Goal: Transaction & Acquisition: Purchase product/service

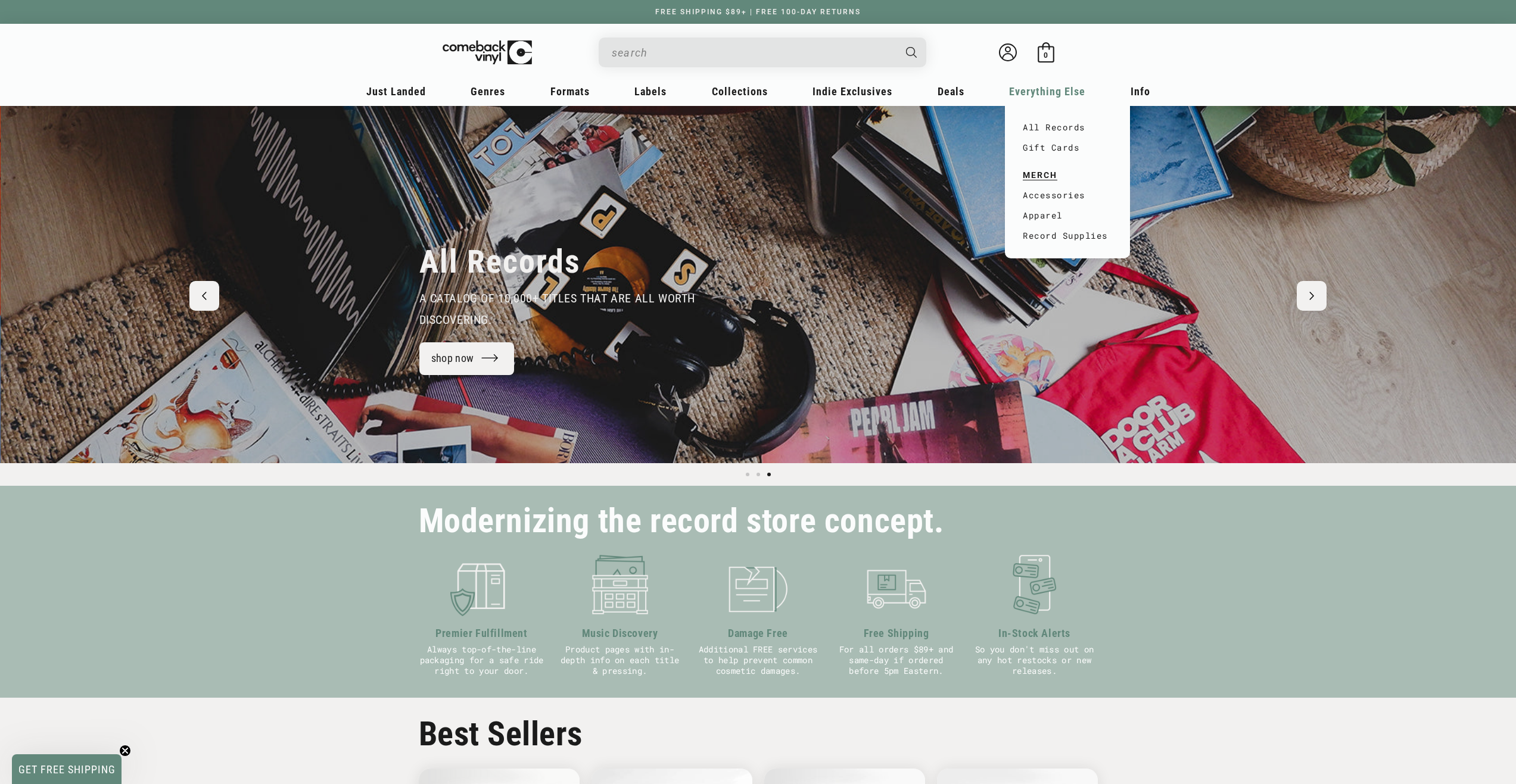
scroll to position [0, 3032]
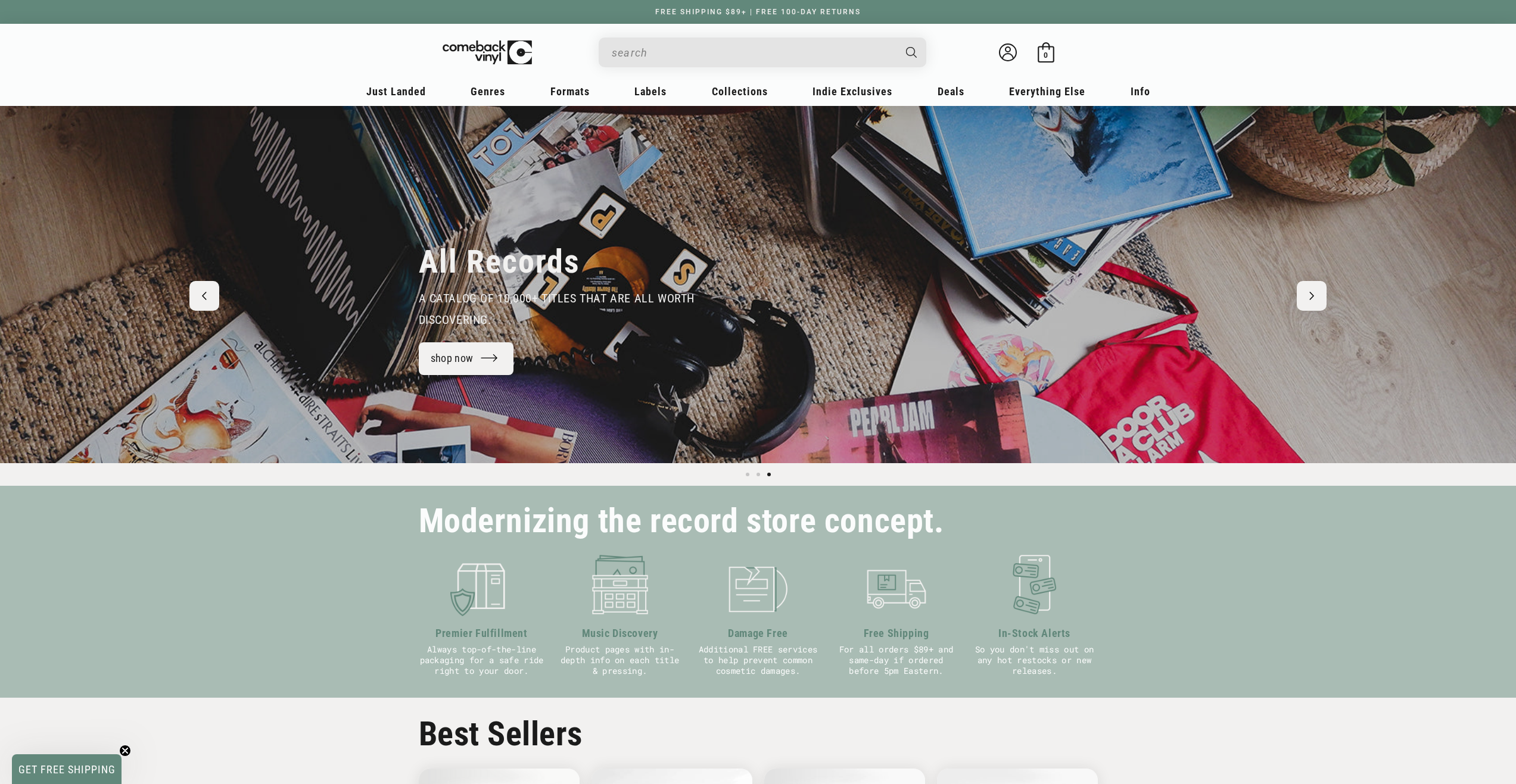
click at [771, 53] on input "When autocomplete results are available use up and down arrows to review and en…" at bounding box center [752, 52] width 282 height 24
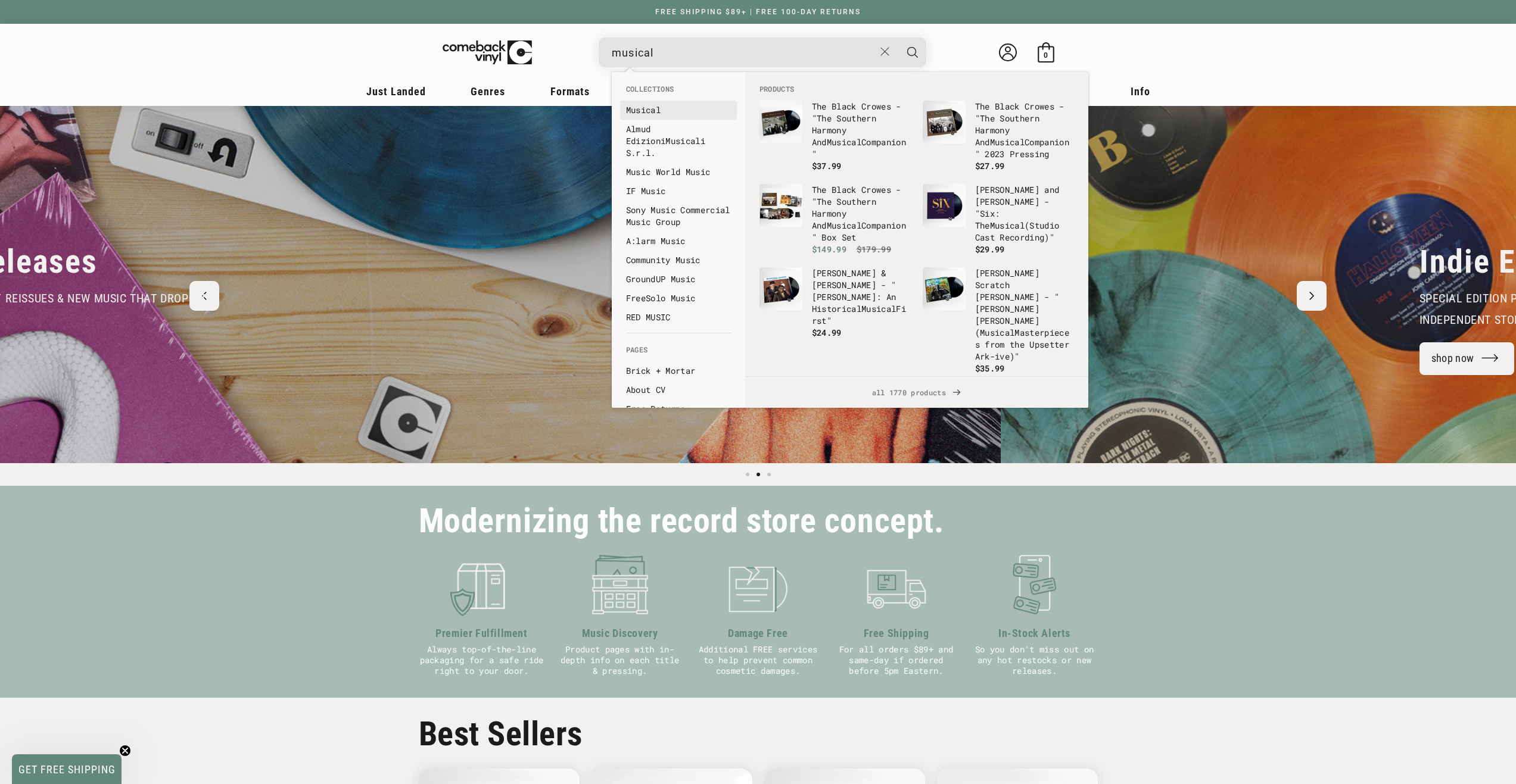
type input "musical"
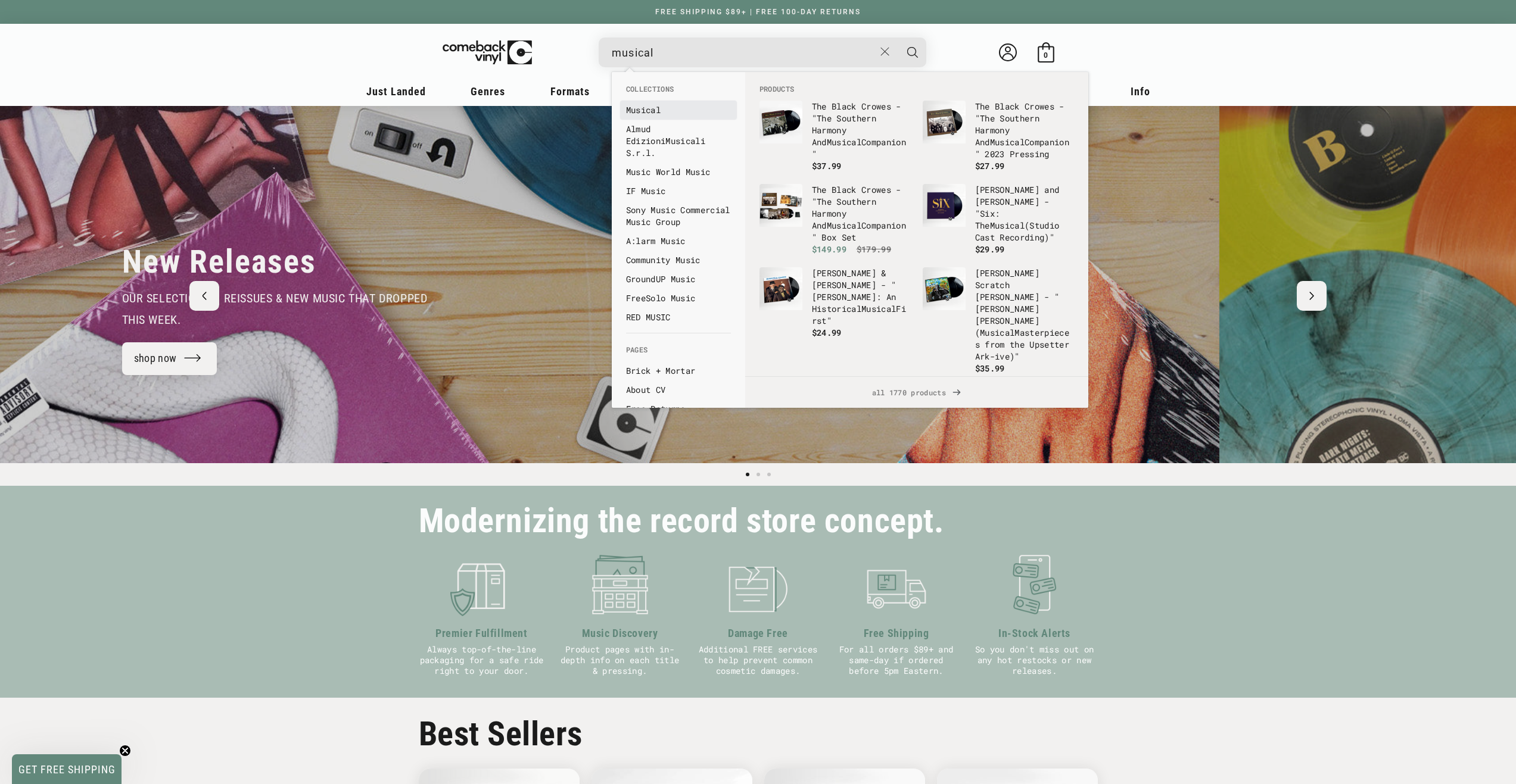
click at [650, 106] on b "Musical" at bounding box center [644, 110] width 35 height 11
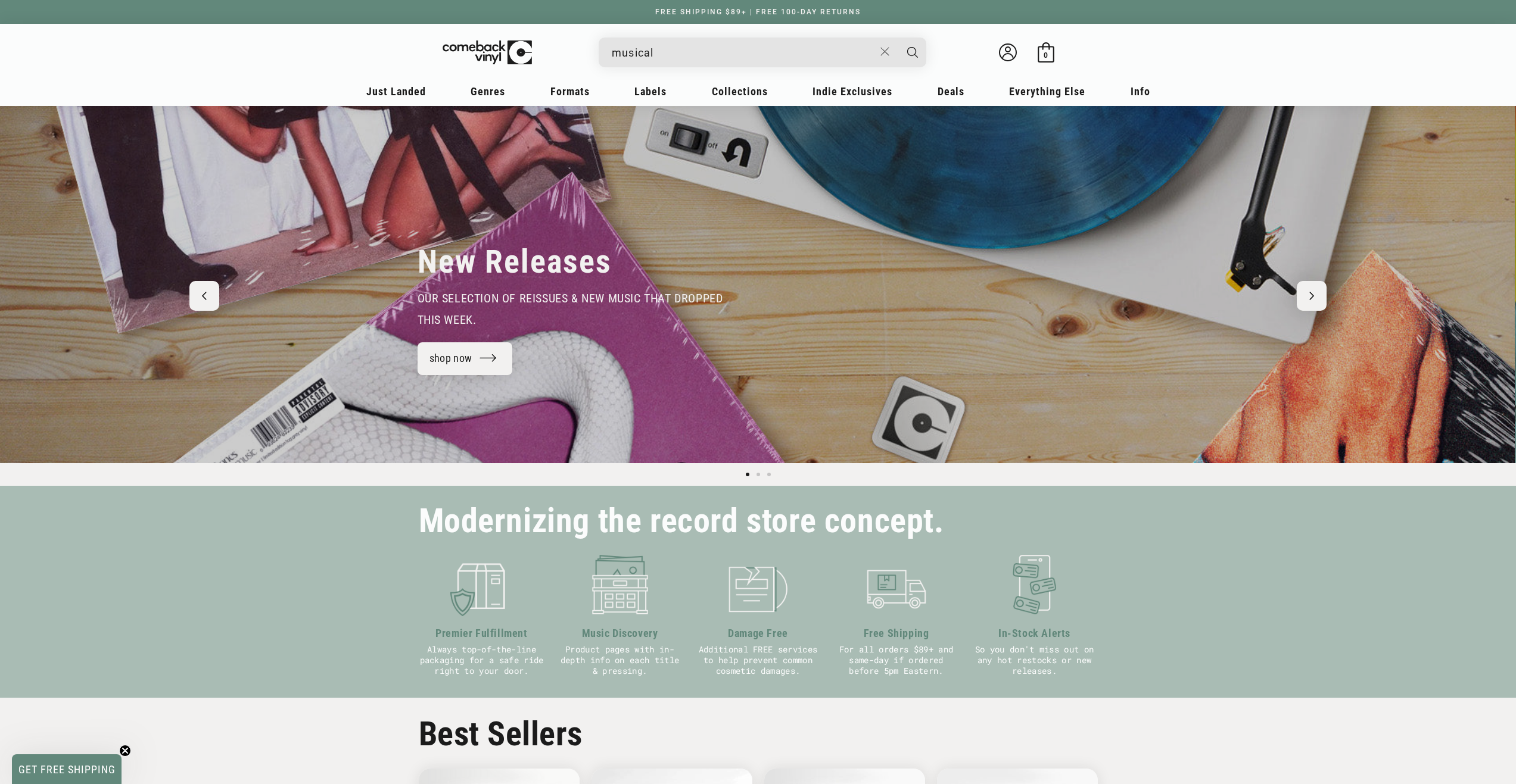
scroll to position [0, 0]
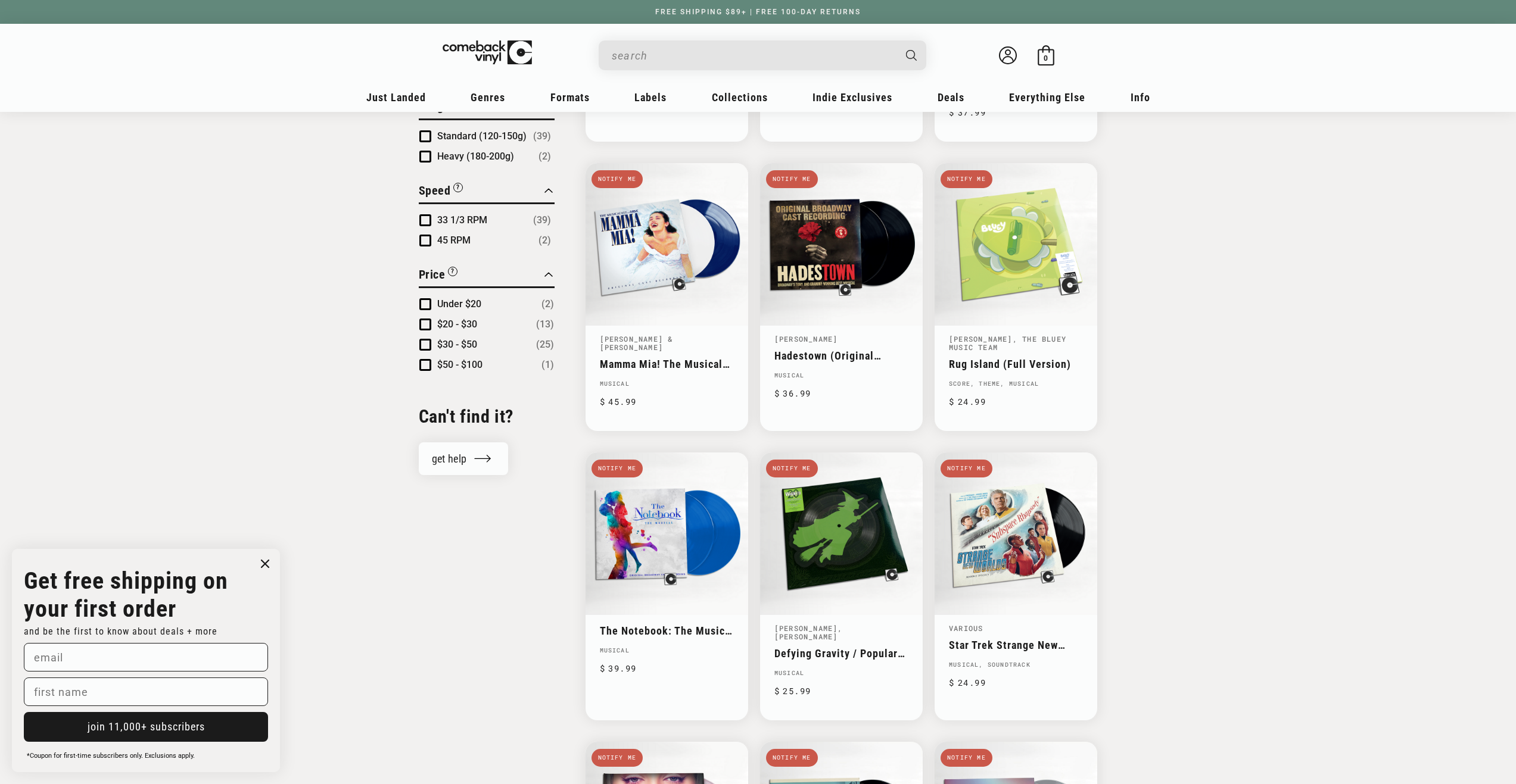
scroll to position [1012, 0]
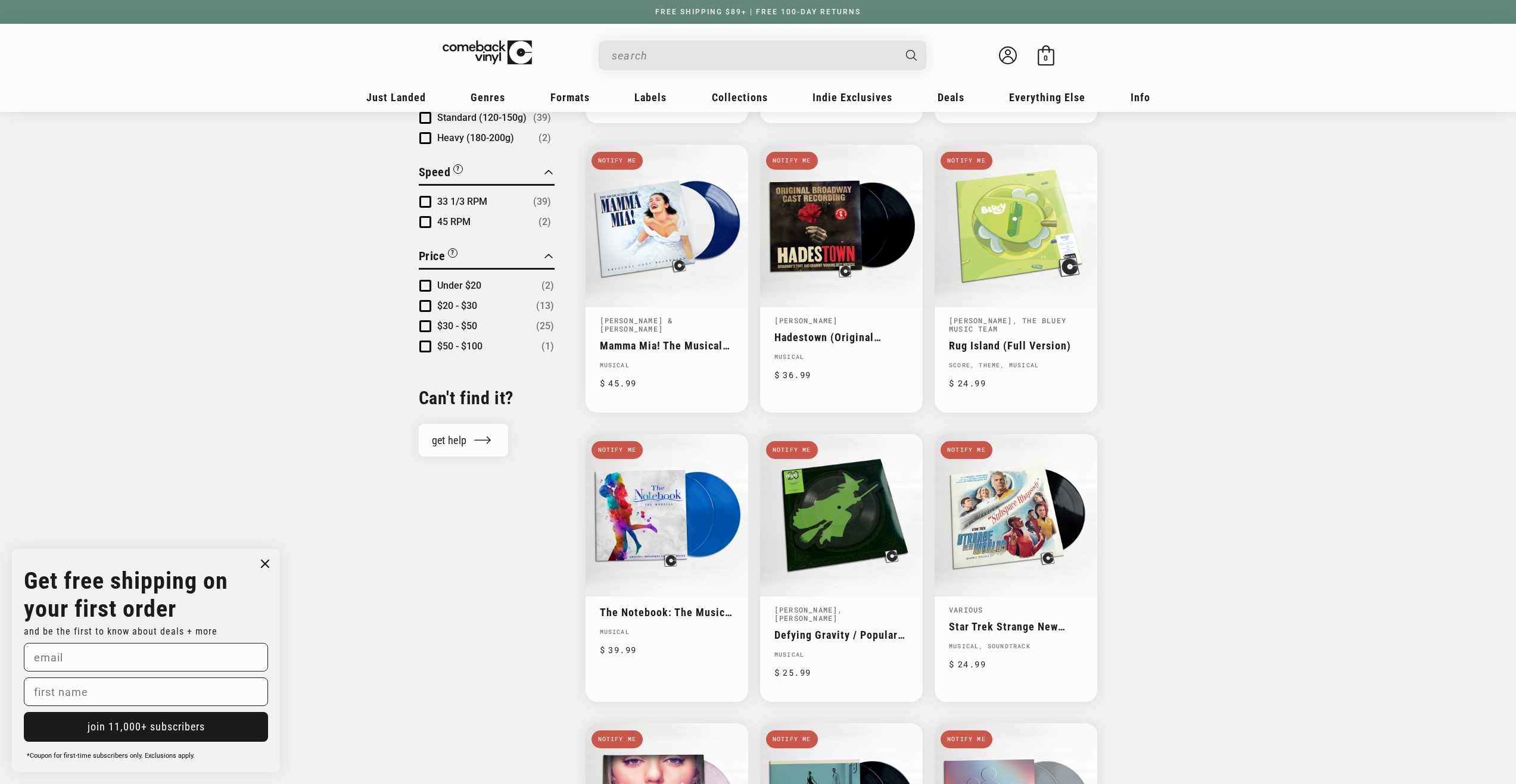
click at [423, 202] on span "Product filter" at bounding box center [425, 202] width 12 height 12
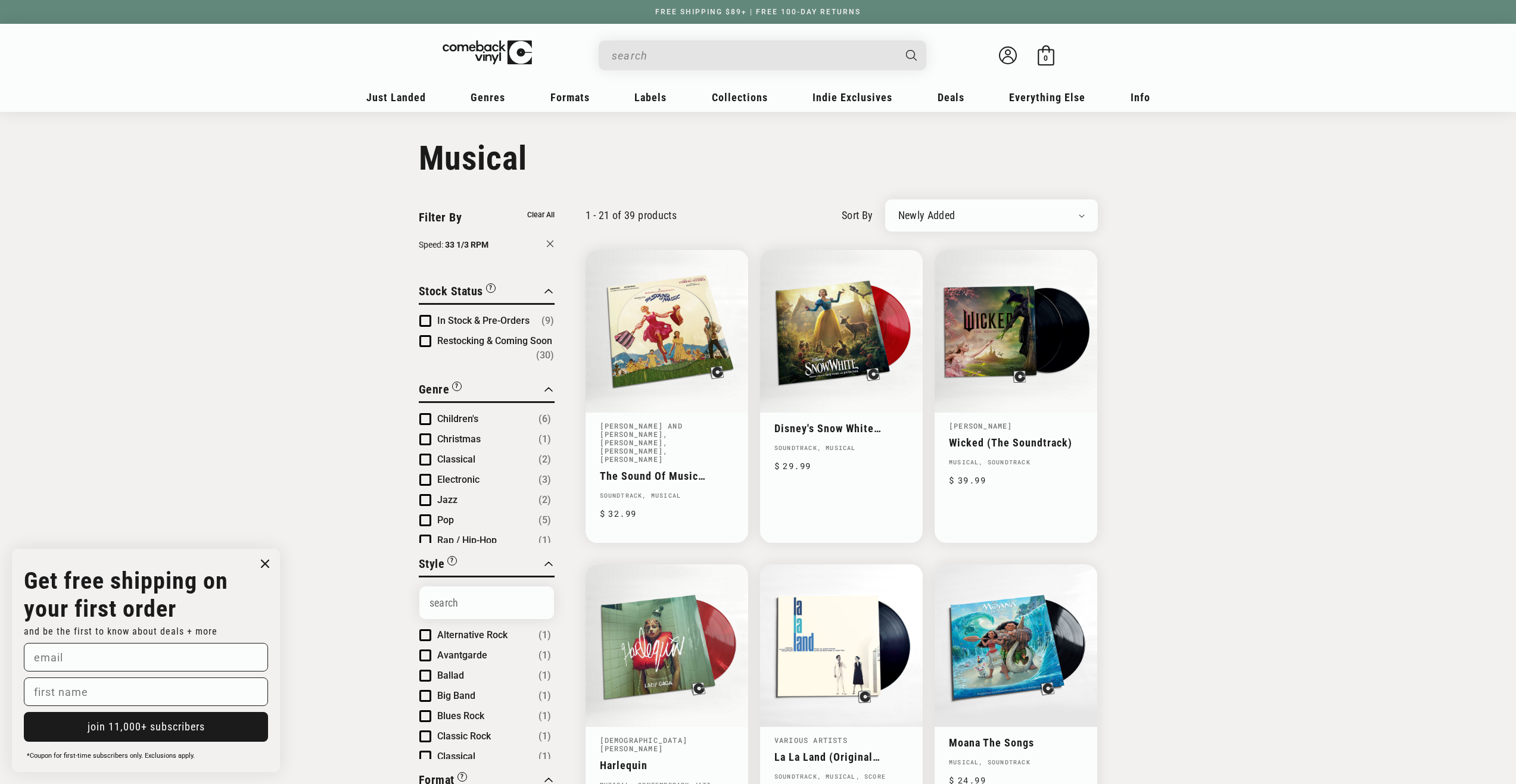
click at [954, 219] on select "Newly Added Popularity Artist (A-Z) Price (High To Low) Price (Low To High) Per…" at bounding box center [992, 215] width 187 height 12
click at [403, 129] on link "New Releases" at bounding box center [448, 134] width 136 height 21
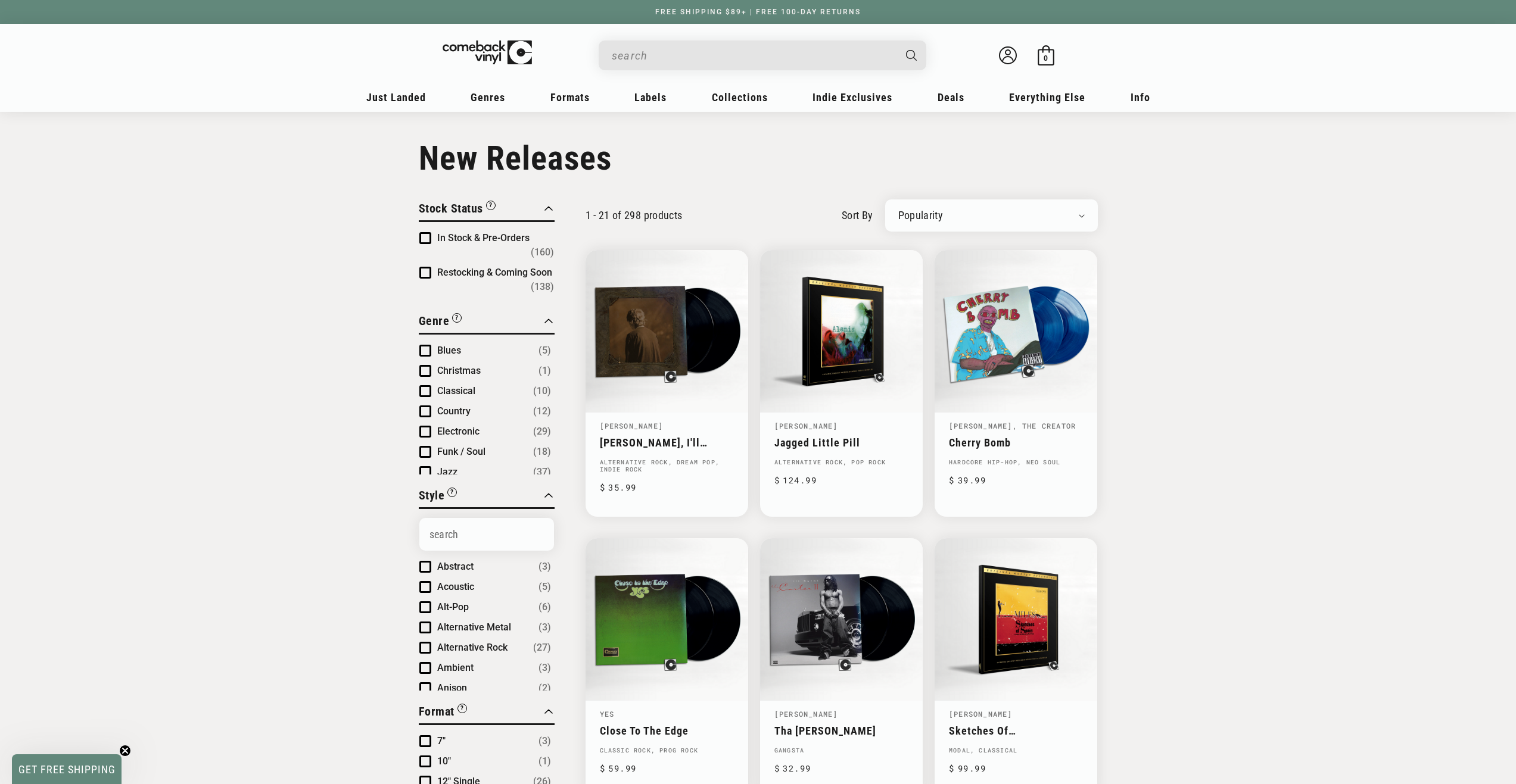
click at [1039, 215] on select "Newly Added Popularity Artist (A-Z) Price (High To Low) Price (Low To High) Per…" at bounding box center [992, 215] width 187 height 12
select select "price-descending"
click at [898, 209] on select "Newly Added Popularity Artist (A-Z) Price (High To Low) Price (Low To High) Per…" at bounding box center [992, 215] width 187 height 12
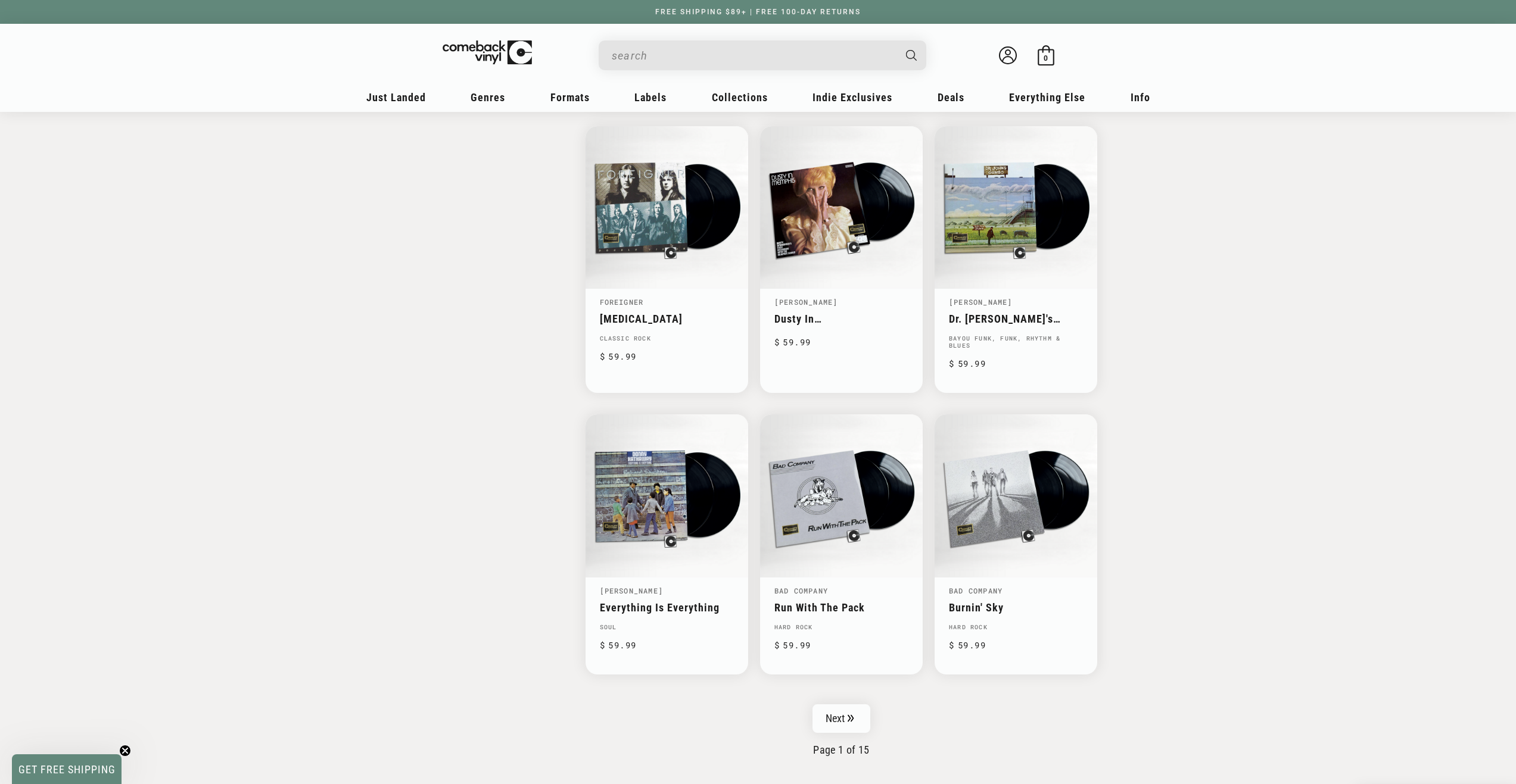
scroll to position [1547, 0]
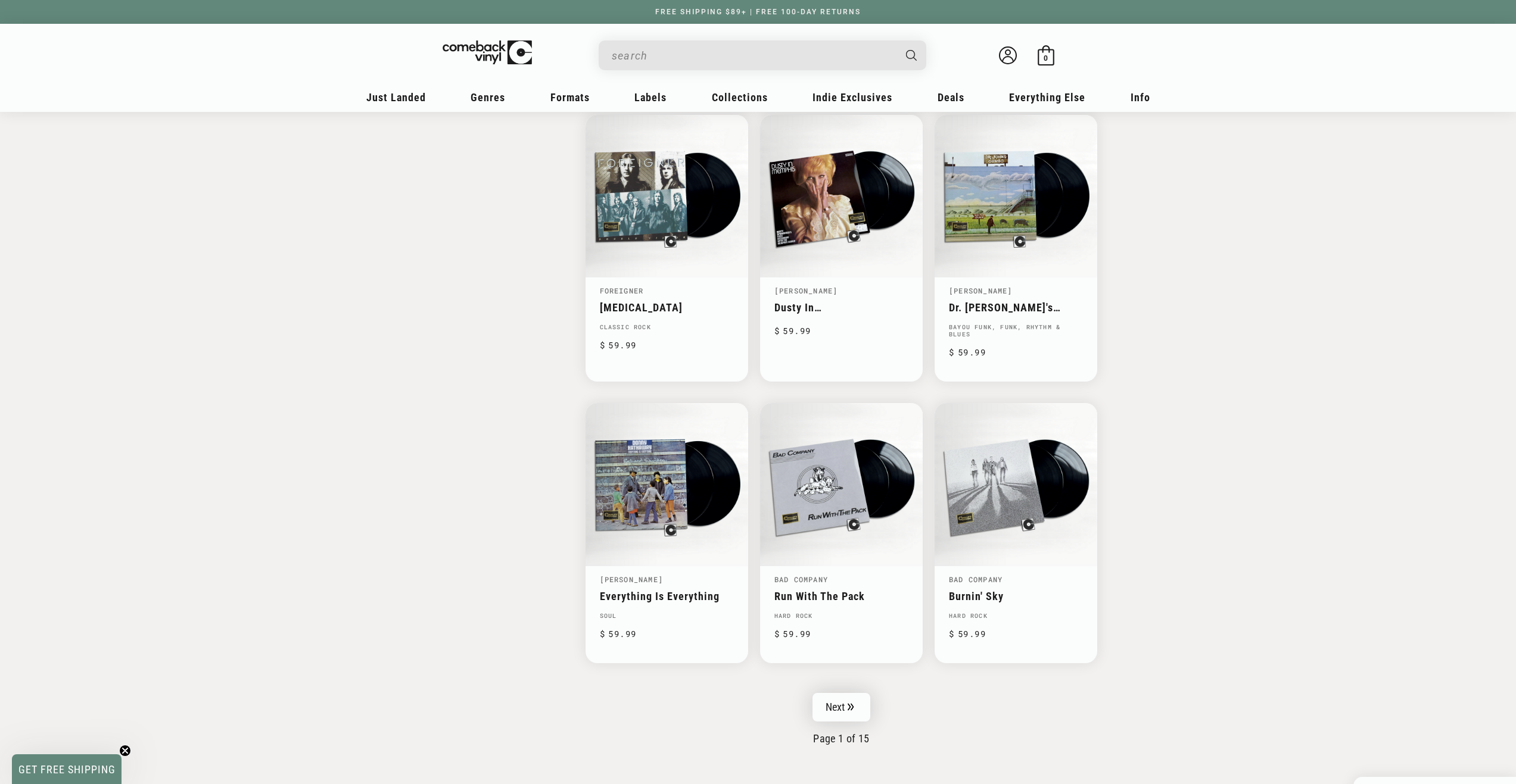
click at [826, 705] on link "Next" at bounding box center [841, 707] width 59 height 28
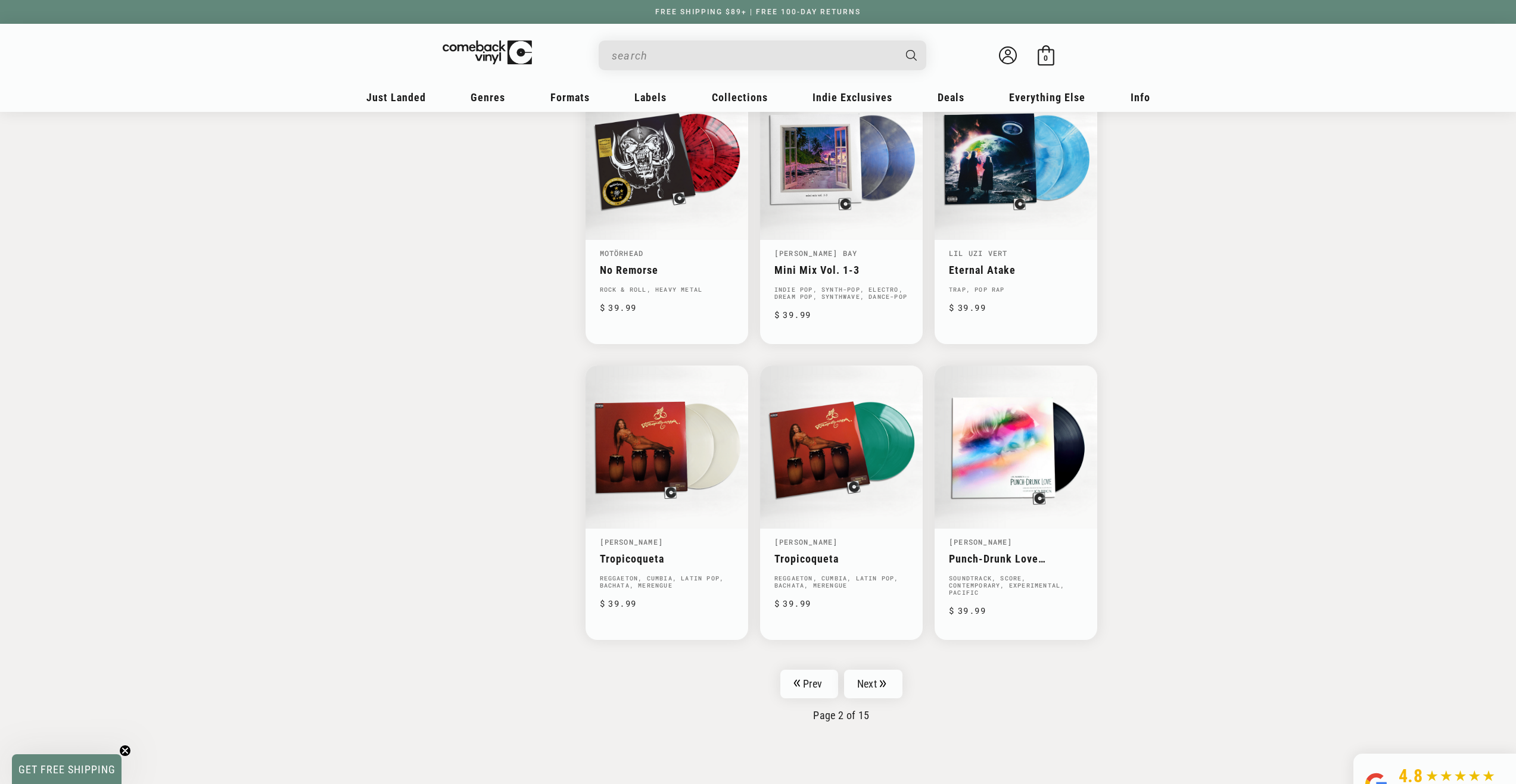
scroll to position [1608, 0]
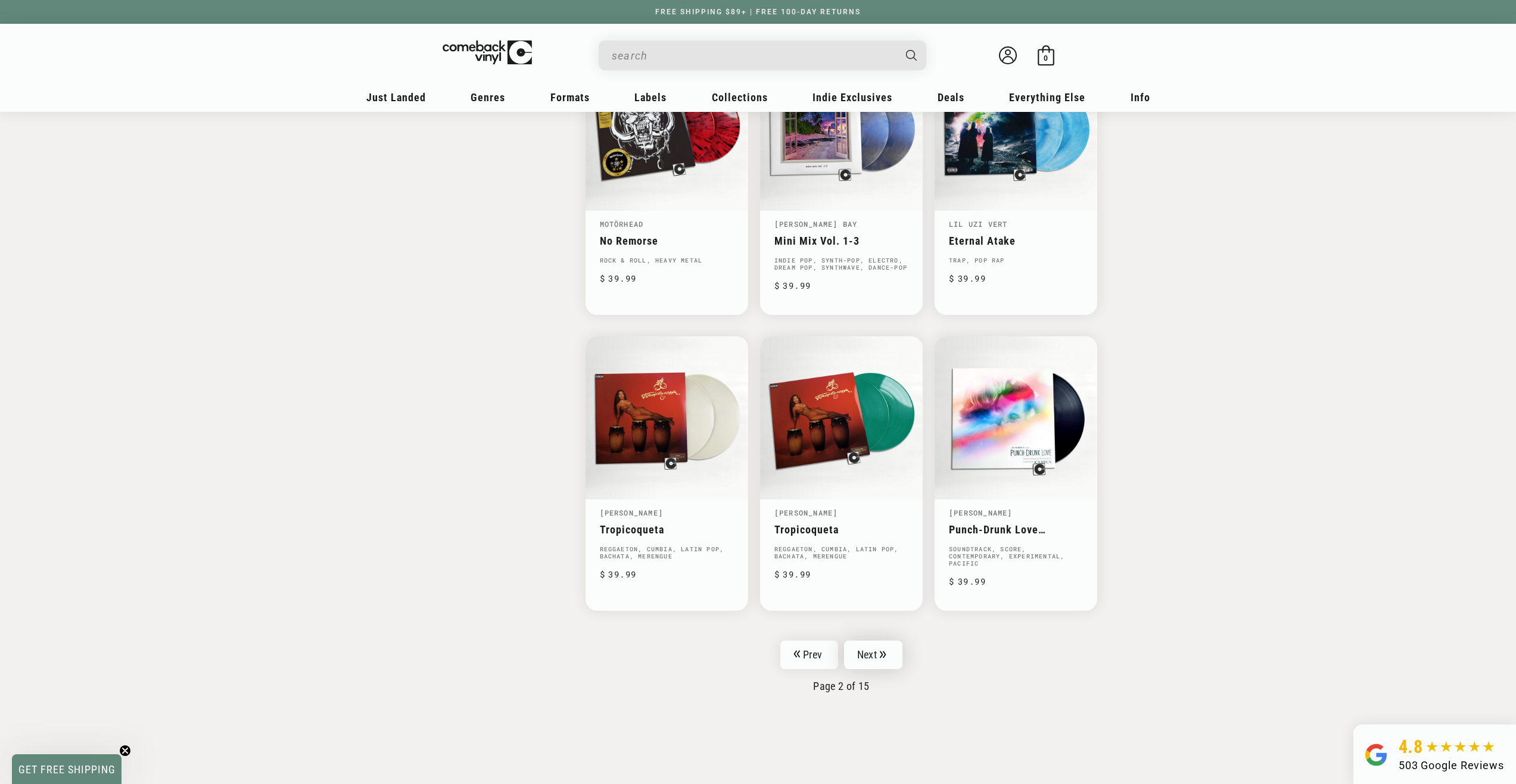
click at [875, 658] on link "Next" at bounding box center [873, 654] width 59 height 28
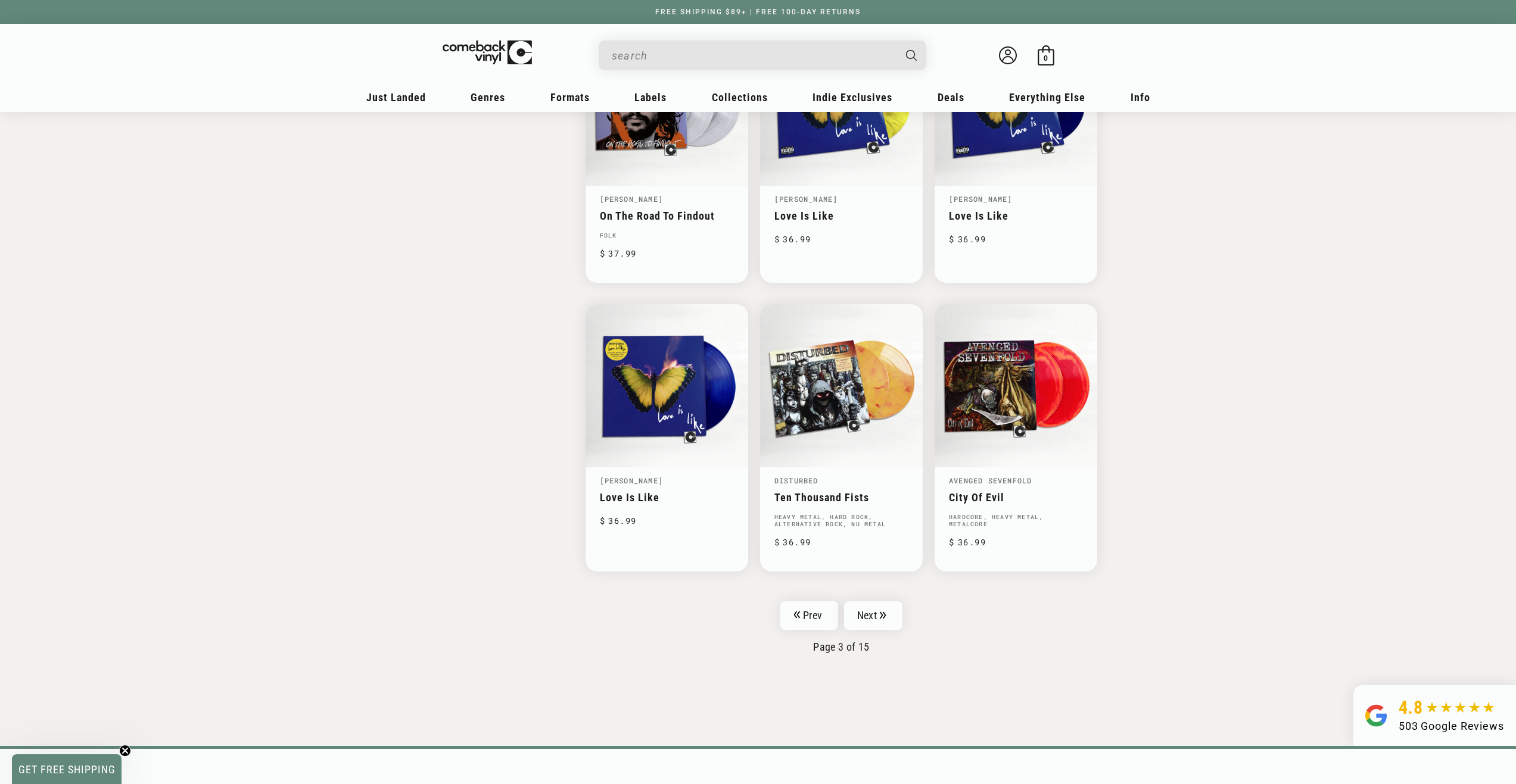
scroll to position [1667, 0]
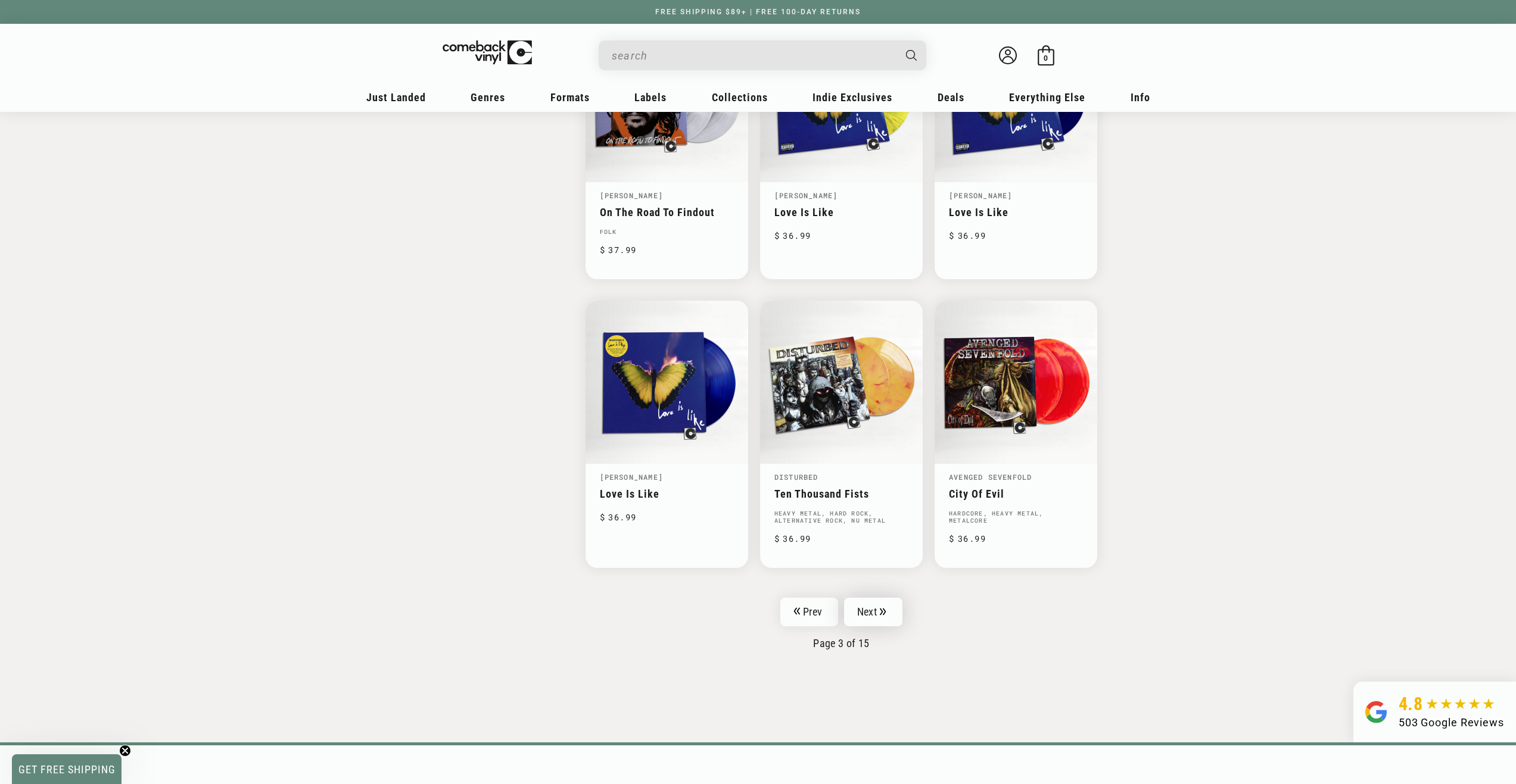
click at [866, 609] on link "Next" at bounding box center [873, 612] width 59 height 28
